Goal: Task Accomplishment & Management: Manage account settings

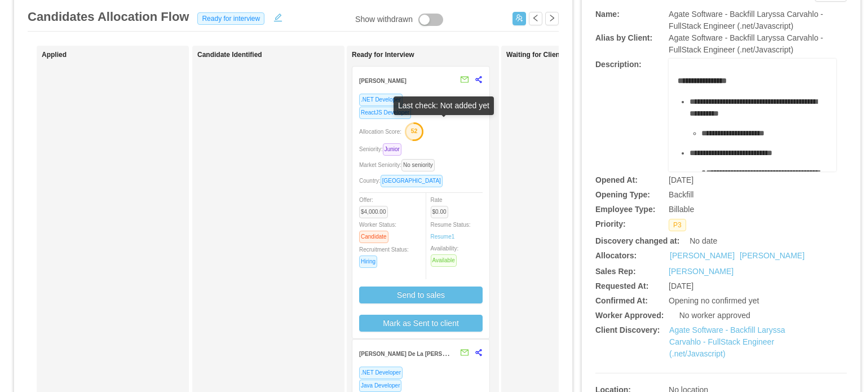
scroll to position [72, 0]
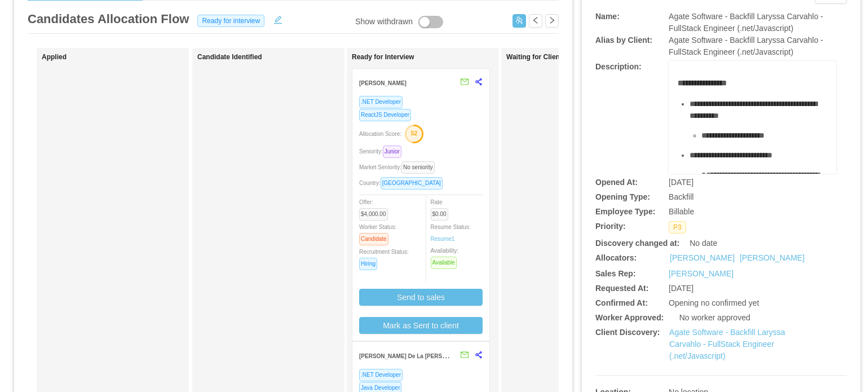
click at [453, 147] on div "Seniority: Junior" at bounding box center [420, 151] width 123 height 13
click at [469, 150] on div "Seniority: Junior" at bounding box center [420, 151] width 123 height 13
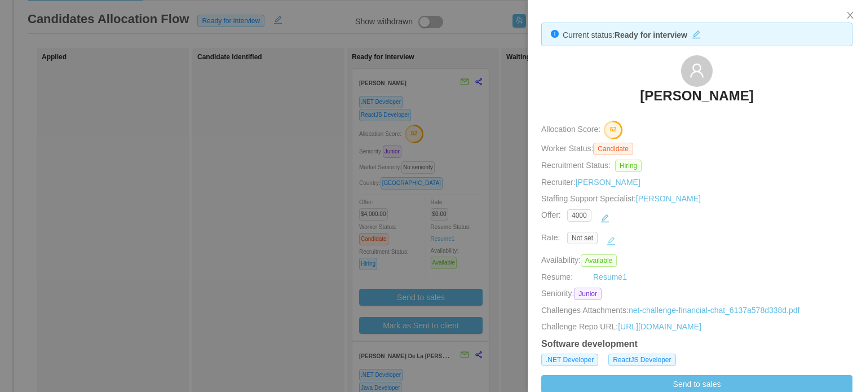
click at [604, 240] on button "button" at bounding box center [611, 241] width 18 height 18
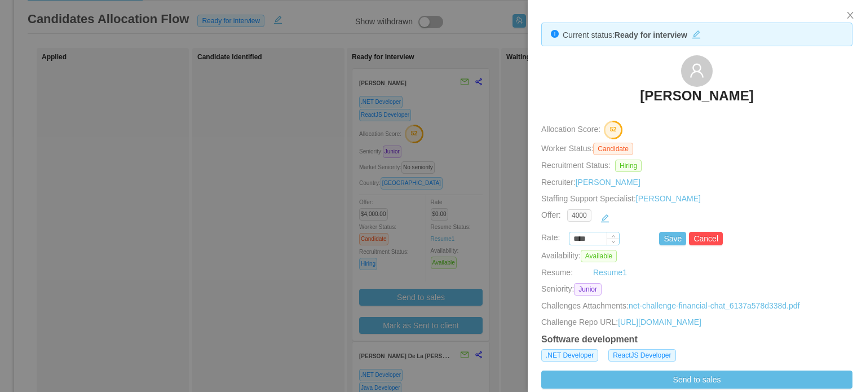
click at [580, 236] on input "****" at bounding box center [594, 239] width 50 height 12
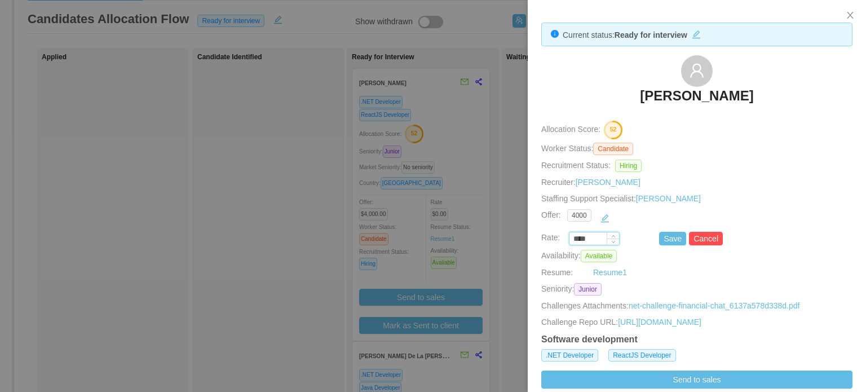
click at [580, 236] on input "****" at bounding box center [594, 239] width 50 height 12
type input "*******"
click at [669, 237] on button "Save" at bounding box center [672, 239] width 27 height 14
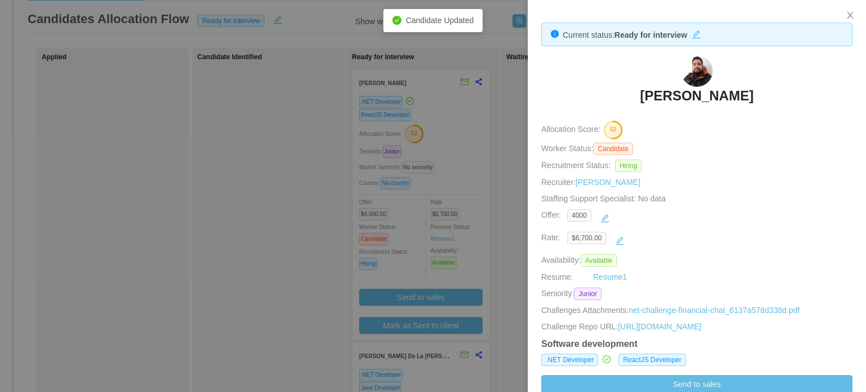
click at [503, 193] on div at bounding box center [433, 196] width 866 height 392
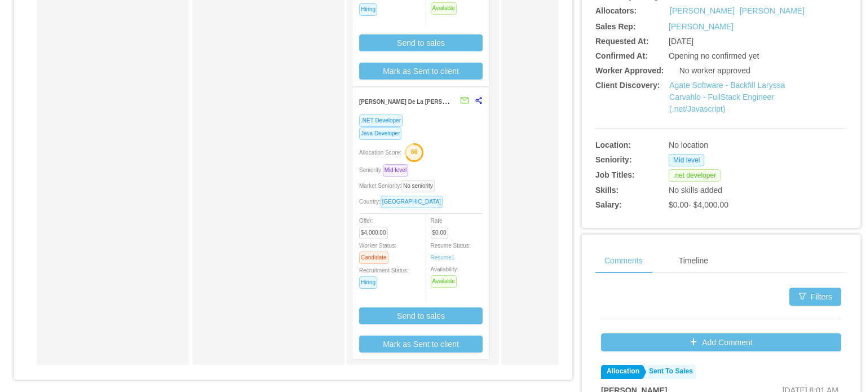
scroll to position [320, 0]
click at [458, 196] on div "Country: [GEOGRAPHIC_DATA]" at bounding box center [420, 200] width 123 height 13
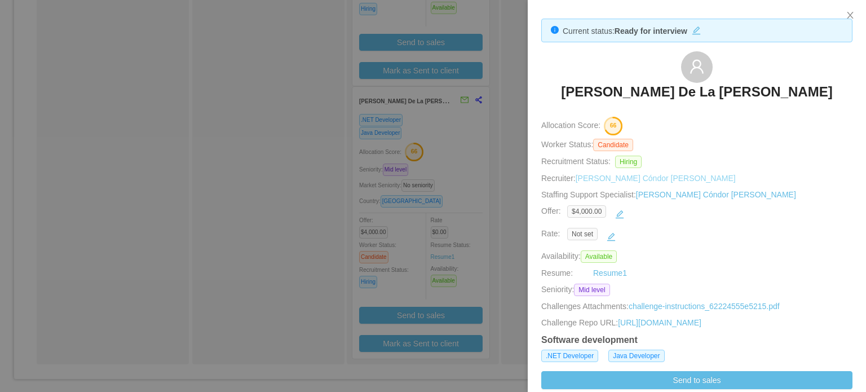
scroll to position [5, 0]
click at [605, 234] on button "button" at bounding box center [611, 236] width 18 height 18
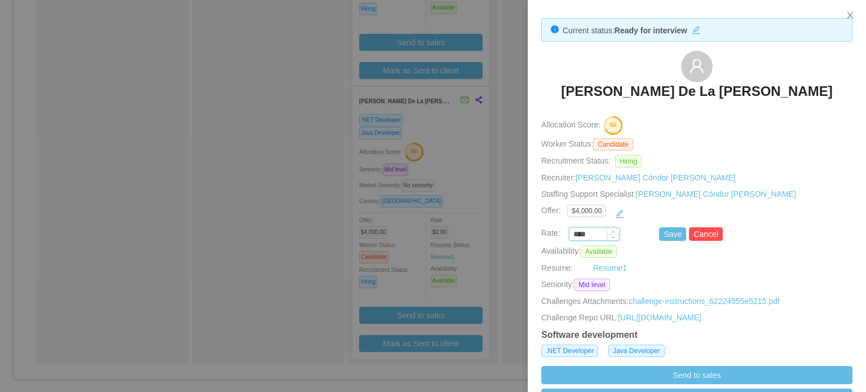
click at [582, 236] on input "****" at bounding box center [594, 234] width 50 height 12
type input "*******"
click at [662, 234] on button "Save" at bounding box center [672, 234] width 27 height 14
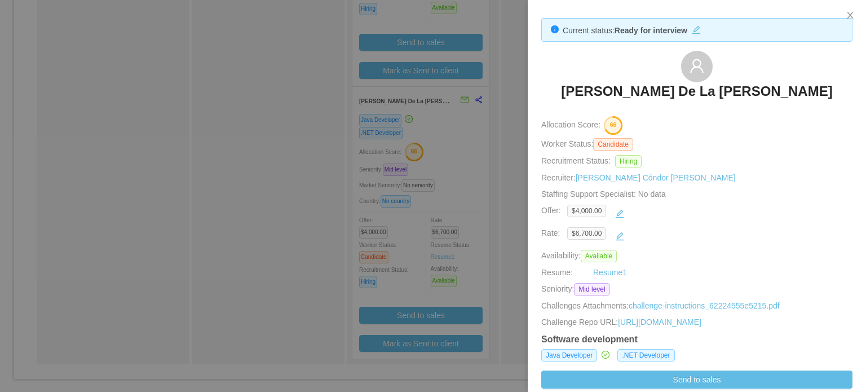
click at [507, 219] on div at bounding box center [433, 196] width 866 height 392
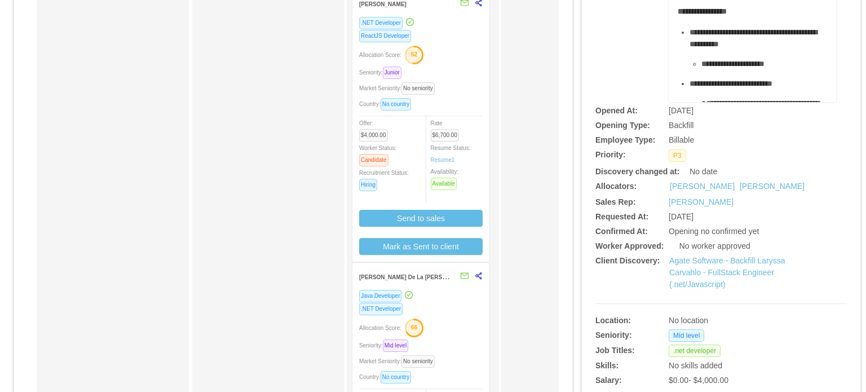
scroll to position [0, 0]
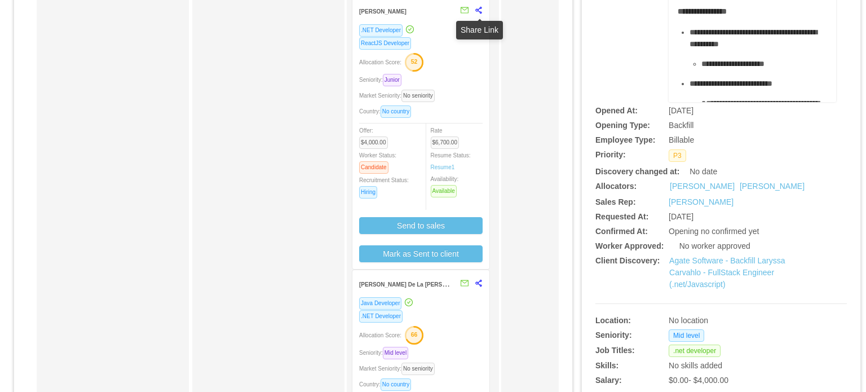
click at [480, 11] on icon "share-alt" at bounding box center [479, 10] width 8 height 8
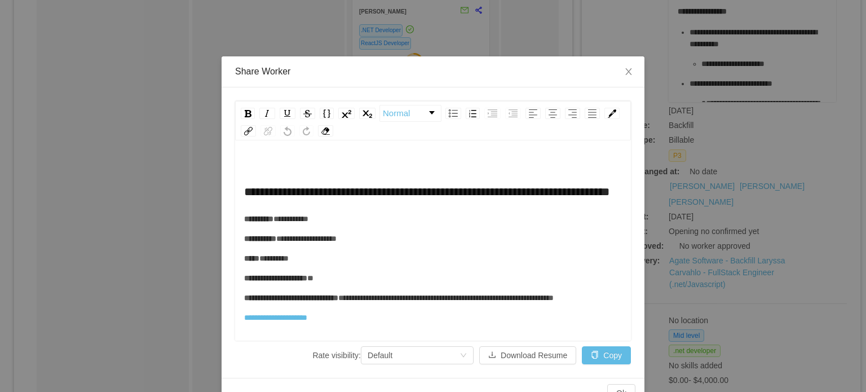
scroll to position [25, 0]
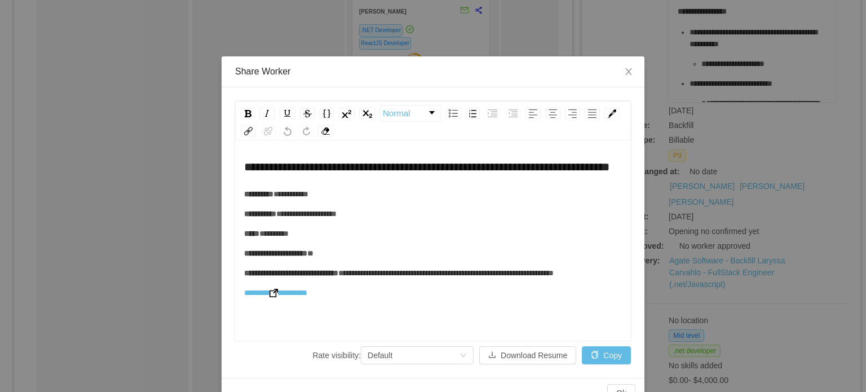
click at [274, 297] on img "rdw-editor" at bounding box center [273, 293] width 8 height 8
click at [628, 75] on icon "icon: close" at bounding box center [628, 71] width 9 height 9
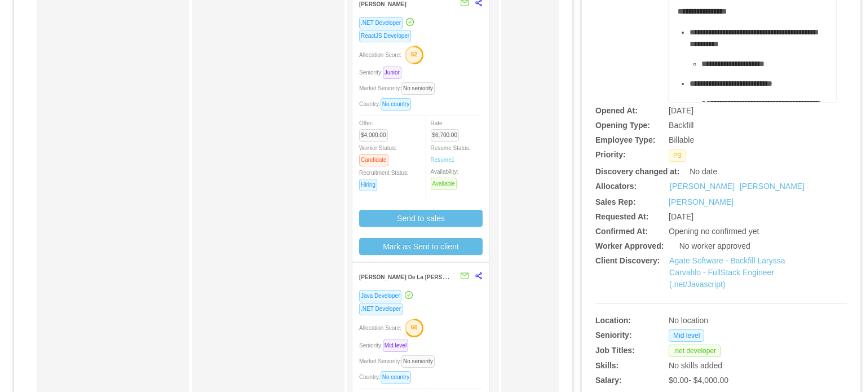
scroll to position [0, 0]
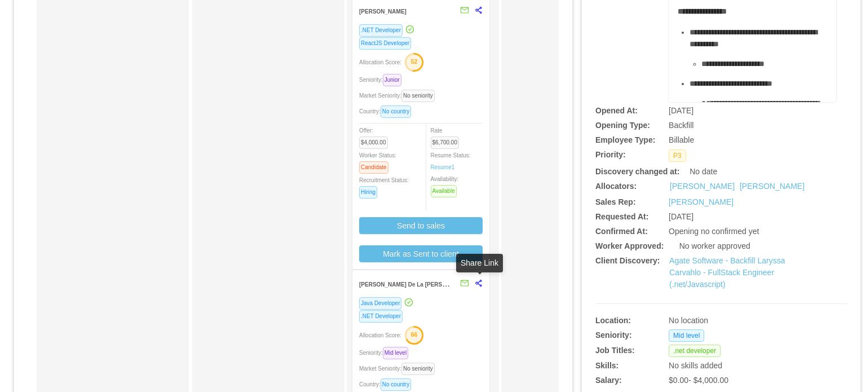
click at [477, 282] on icon "share-alt" at bounding box center [478, 283] width 6 height 7
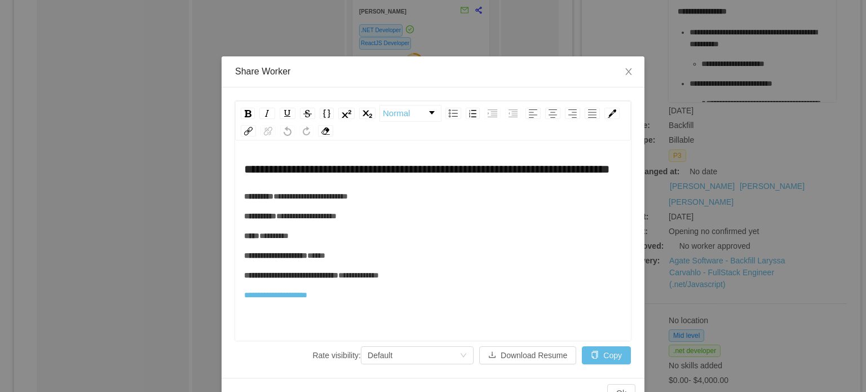
scroll to position [25, 0]
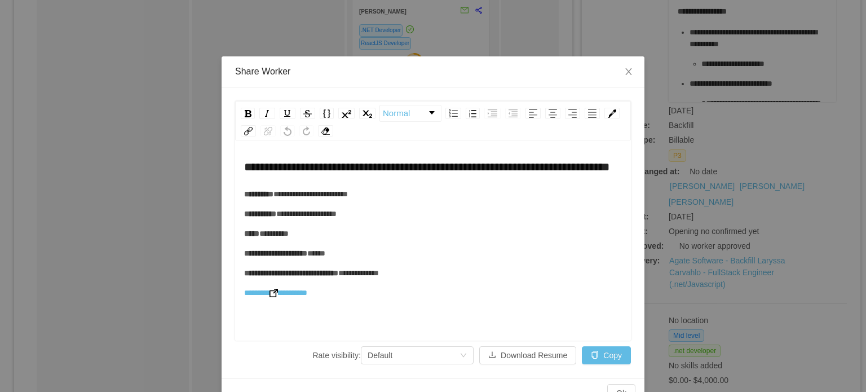
click at [274, 297] on img "rdw-editor" at bounding box center [273, 293] width 8 height 8
click at [626, 73] on icon "icon: close" at bounding box center [628, 71] width 9 height 9
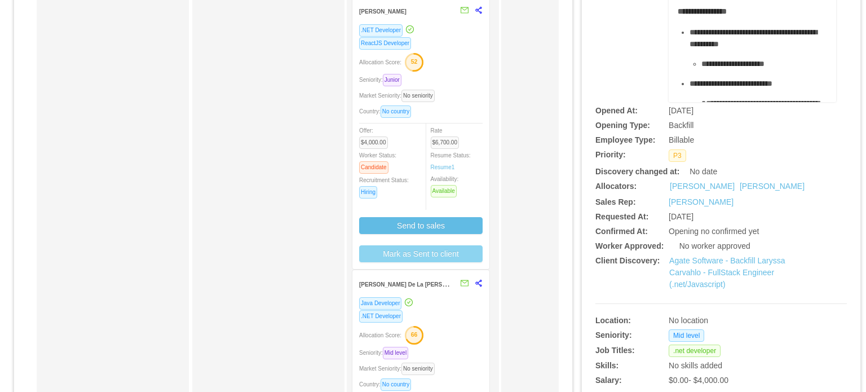
click at [447, 251] on button "Mark as Sent to client" at bounding box center [420, 253] width 123 height 17
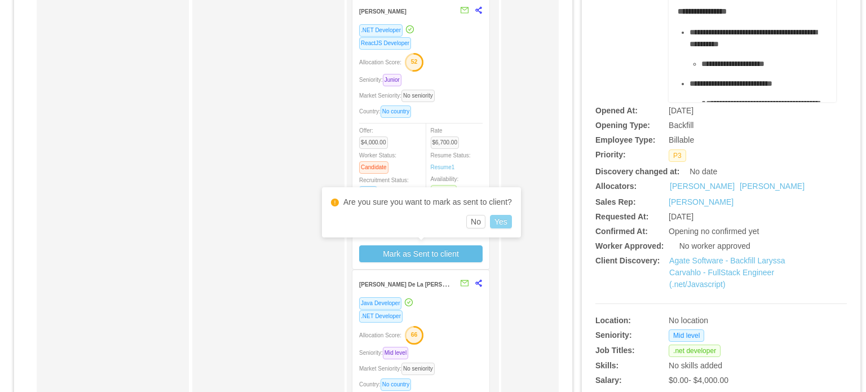
click at [505, 219] on button "Yes" at bounding box center [501, 222] width 22 height 14
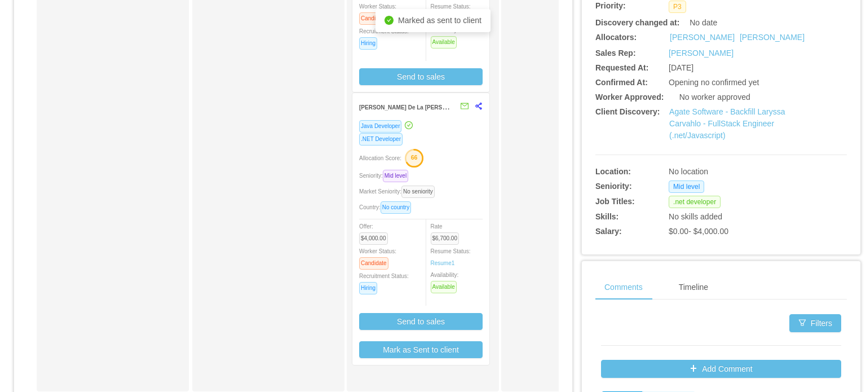
scroll to position [335, 0]
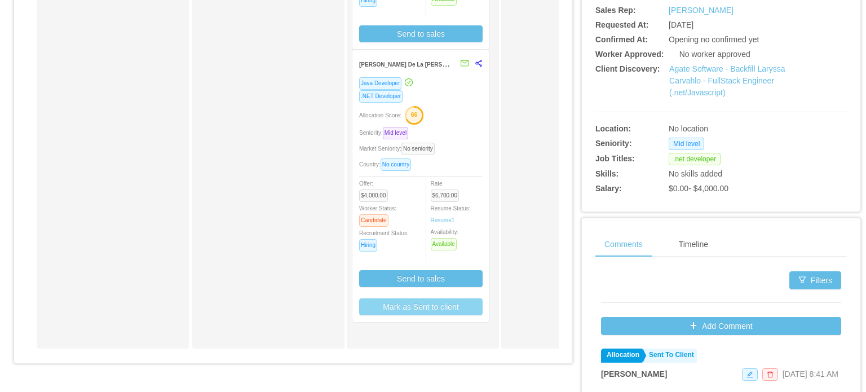
click at [422, 314] on button "Mark as Sent to client" at bounding box center [420, 306] width 123 height 17
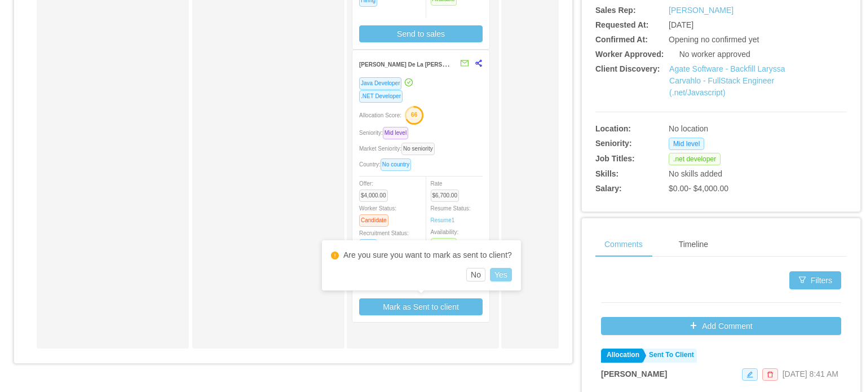
click at [503, 272] on button "Yes" at bounding box center [501, 275] width 22 height 14
